Goal: Task Accomplishment & Management: Complete application form

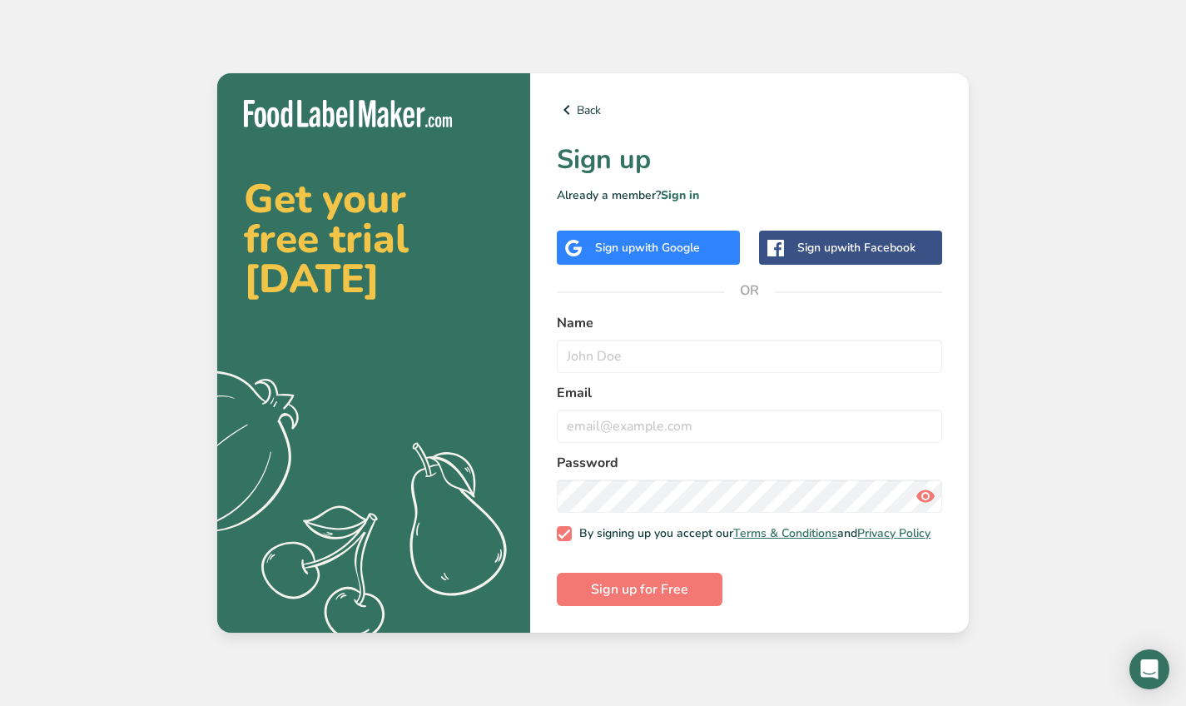
click at [650, 245] on span "with Google" at bounding box center [667, 248] width 65 height 16
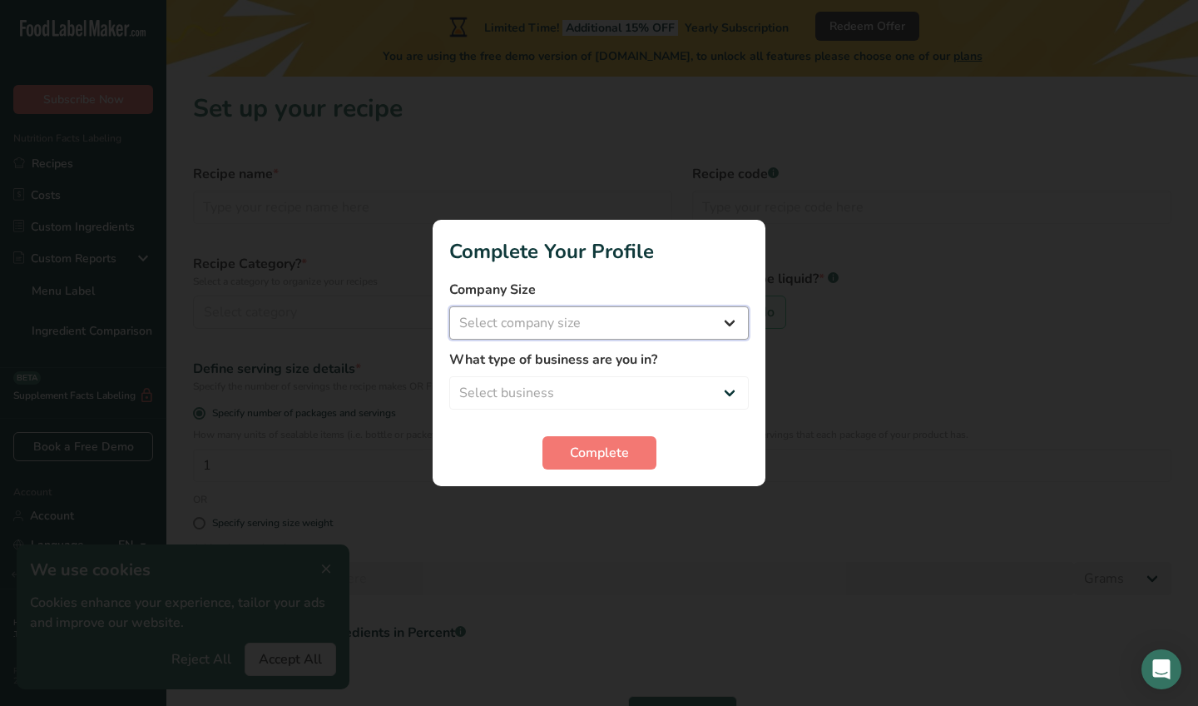
select select "1"
click at [182, 114] on div at bounding box center [599, 353] width 1198 height 706
select select "2"
select select "8"
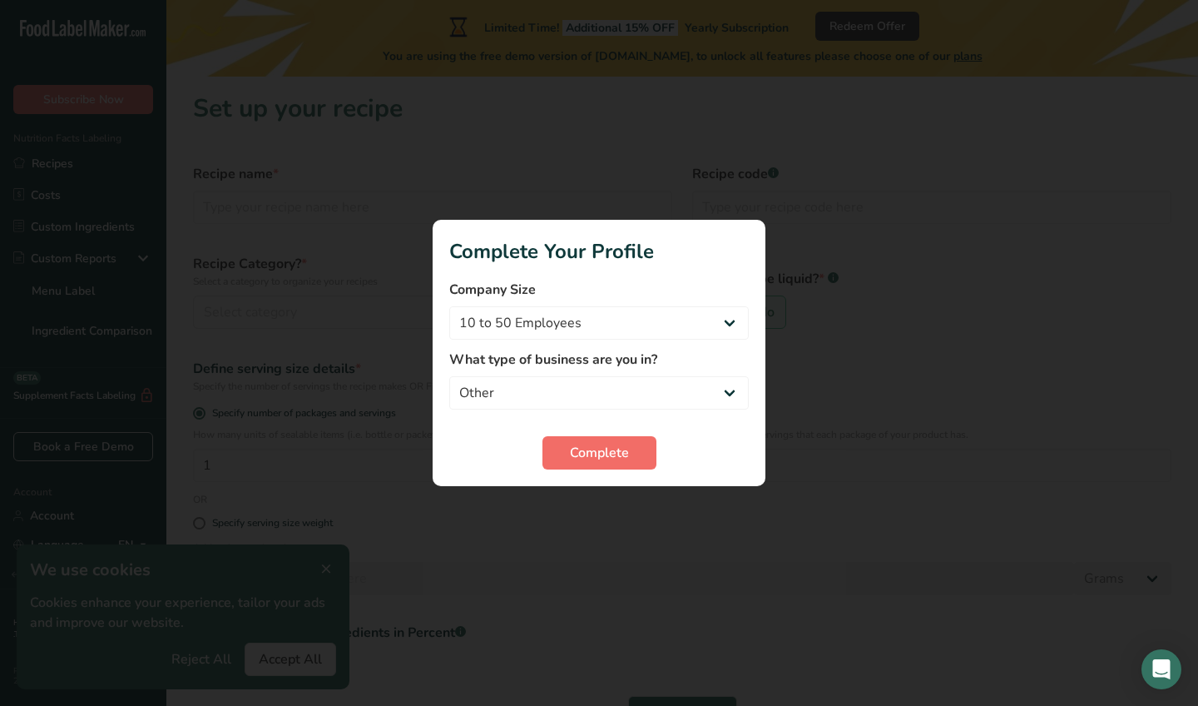
click at [601, 453] on span "Complete" at bounding box center [599, 453] width 59 height 20
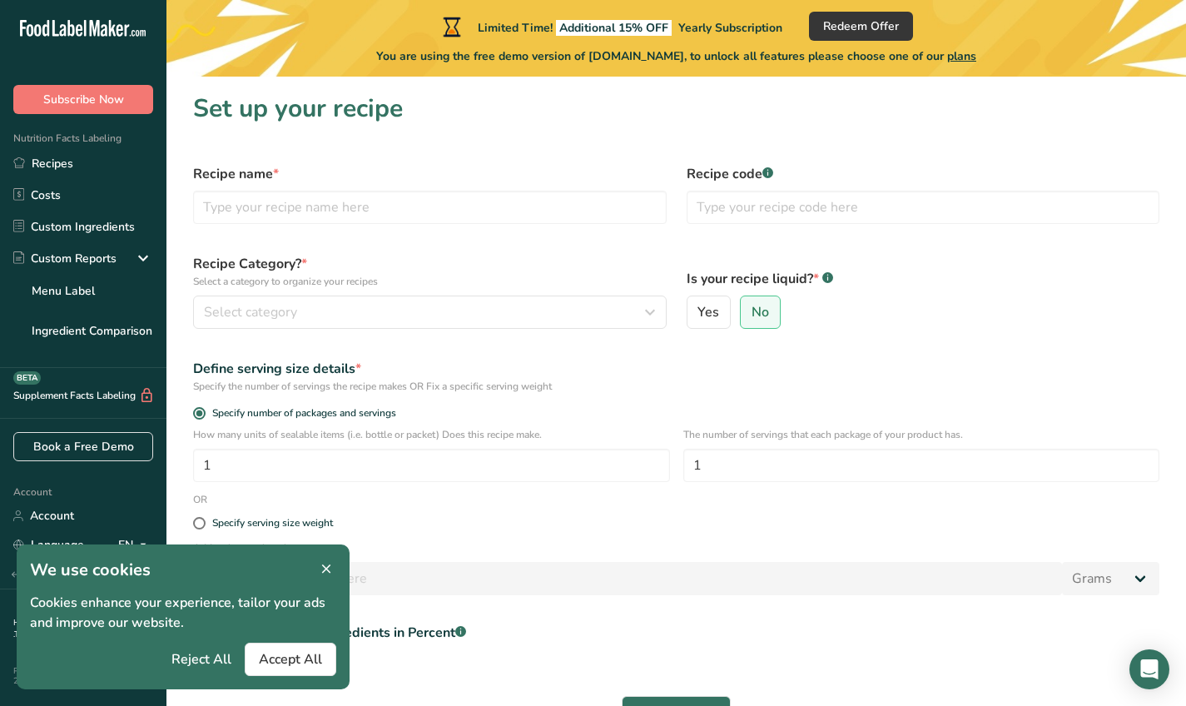
click at [218, 660] on span "Reject All" at bounding box center [201, 659] width 60 height 20
